Goal: Task Accomplishment & Management: Use online tool/utility

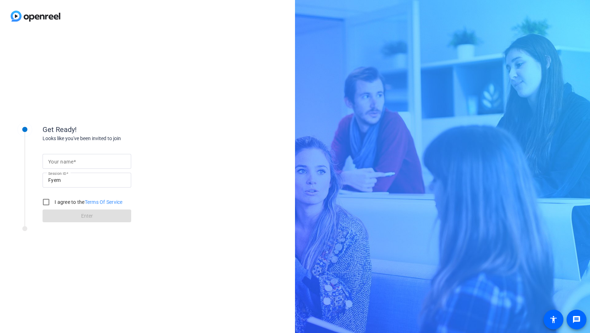
click at [62, 163] on mat-label "Your name" at bounding box center [60, 162] width 25 height 6
click at [62, 163] on input "Your name" at bounding box center [86, 161] width 77 height 9
type input "[PERSON_NAME]"
click at [43, 202] on input "I agree to the Terms Of Service" at bounding box center [46, 202] width 14 height 14
checkbox input "true"
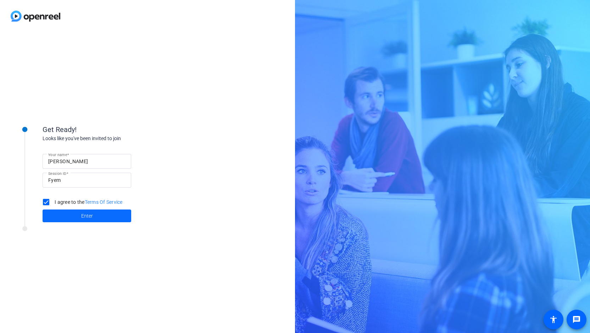
click at [77, 218] on span at bounding box center [87, 216] width 89 height 17
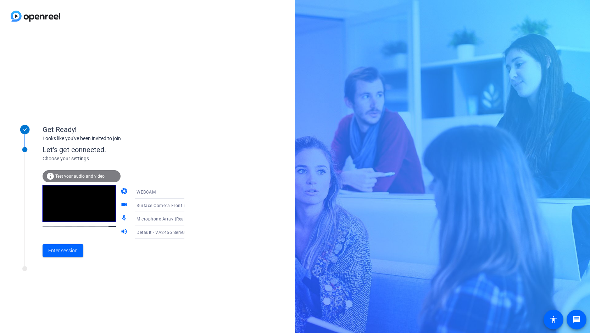
click at [190, 206] on icon at bounding box center [192, 206] width 4 height 2
click at [177, 206] on div at bounding box center [295, 166] width 590 height 333
click at [187, 217] on icon at bounding box center [191, 219] width 9 height 9
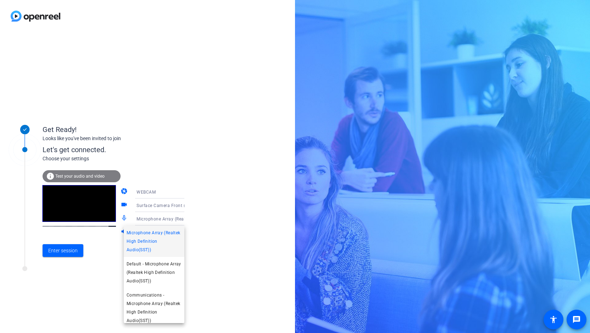
click at [180, 217] on div at bounding box center [295, 166] width 590 height 333
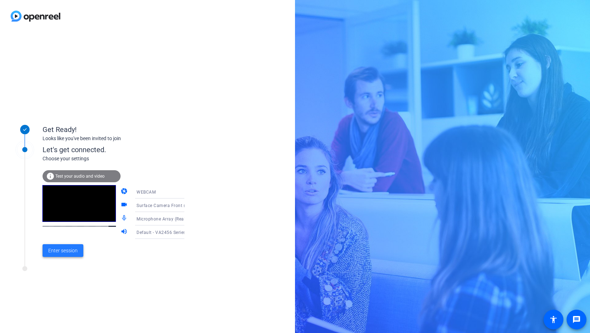
click at [64, 250] on span "Enter session" at bounding box center [62, 250] width 29 height 7
